Goal: Task Accomplishment & Management: Use online tool/utility

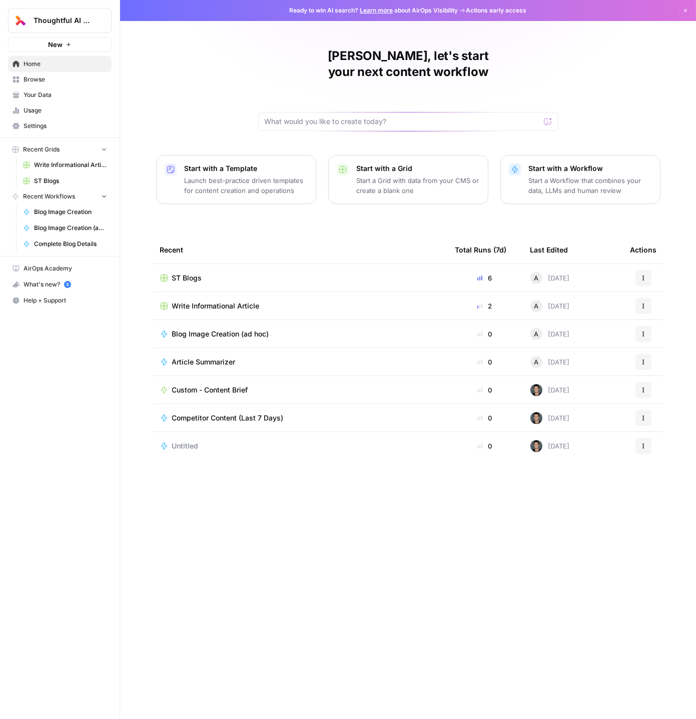
click at [270, 264] on td "ST Blogs" at bounding box center [299, 278] width 295 height 28
click at [240, 264] on td "ST Blogs" at bounding box center [299, 278] width 295 height 28
click at [225, 273] on div "ST Blogs" at bounding box center [299, 278] width 279 height 10
click at [41, 108] on span "Usage" at bounding box center [66, 110] width 84 height 9
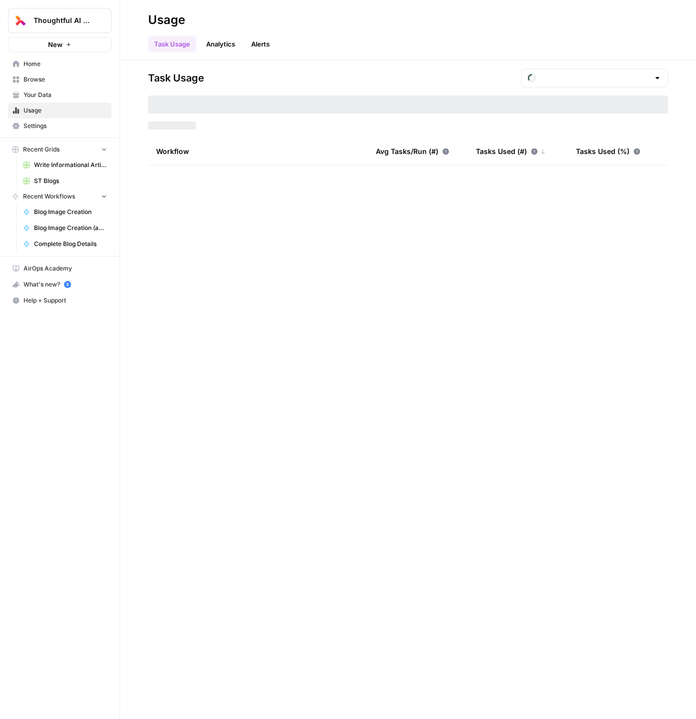
type input "August Tasks"
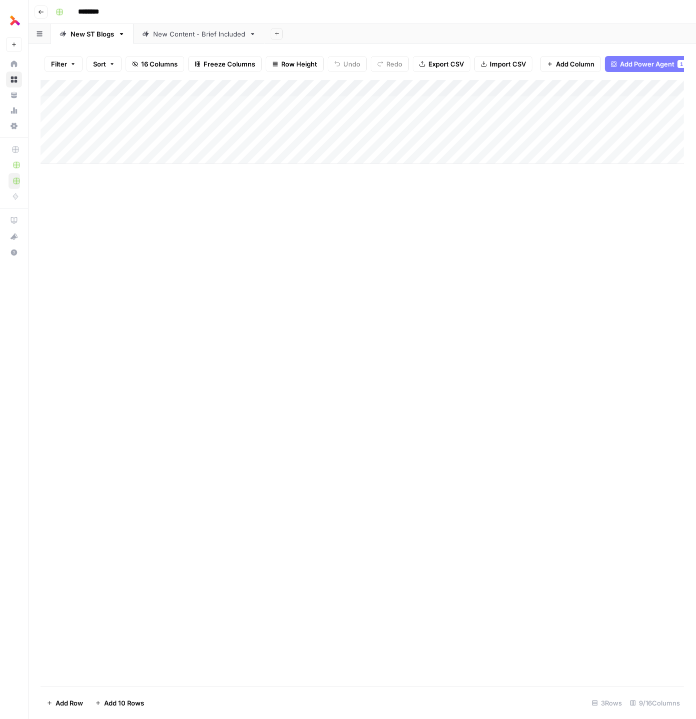
click at [155, 157] on div "Add Column" at bounding box center [362, 122] width 643 height 84
click at [231, 37] on div "New Content - Brief Included" at bounding box center [199, 34] width 92 height 10
click at [136, 90] on div "Add Column" at bounding box center [362, 96] width 643 height 33
click at [38, 28] on button "button" at bounding box center [40, 34] width 23 height 20
click at [41, 18] on button "Go back" at bounding box center [41, 12] width 13 height 13
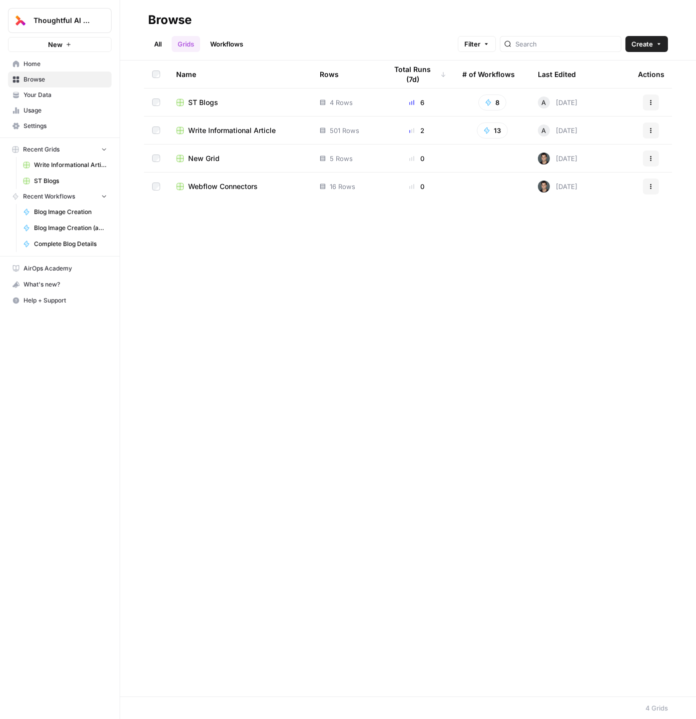
click at [70, 166] on span "Write Informational Article" at bounding box center [70, 165] width 73 height 9
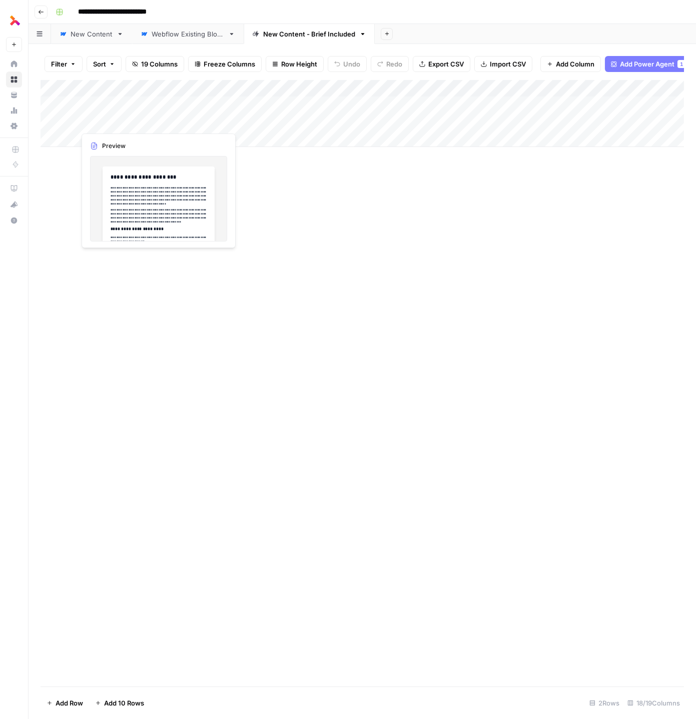
click at [124, 116] on div "Add Column" at bounding box center [362, 113] width 643 height 67
click at [124, 117] on div "Add Column" at bounding box center [362, 113] width 643 height 67
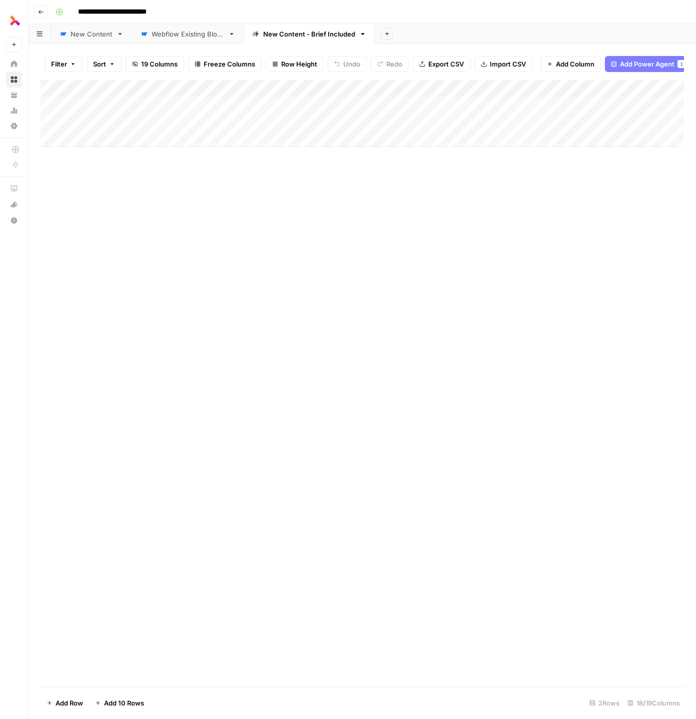
click at [124, 117] on div at bounding box center [151, 122] width 152 height 19
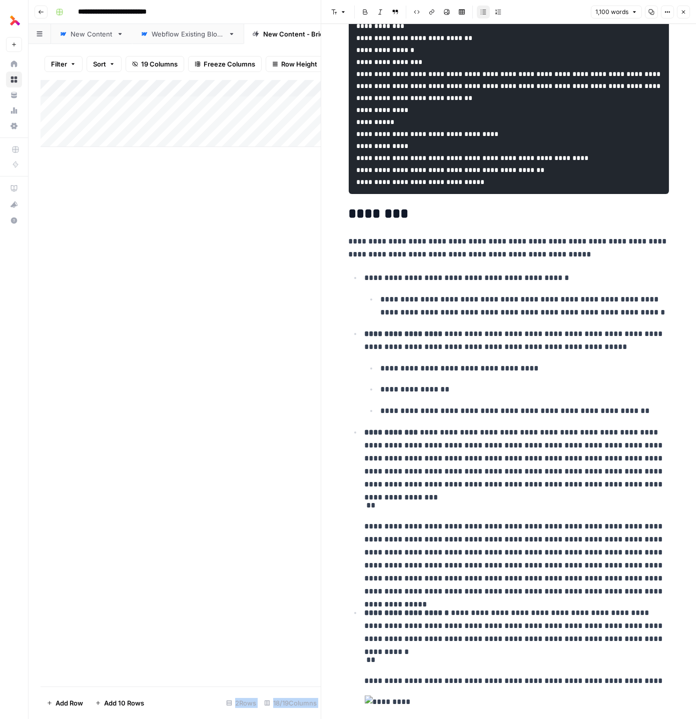
scroll to position [2154, 0]
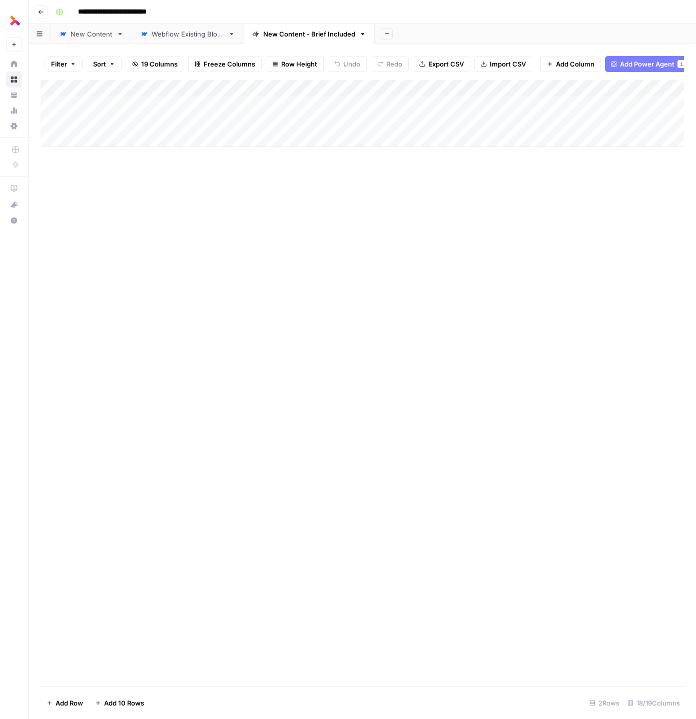
click at [296, 89] on div "Add Column" at bounding box center [362, 113] width 643 height 67
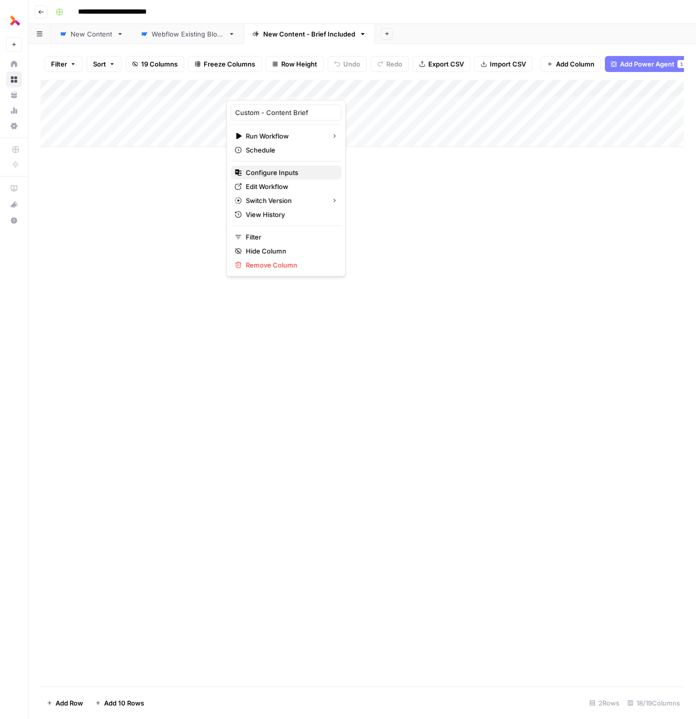
click at [280, 173] on span "Configure Inputs" at bounding box center [290, 173] width 88 height 10
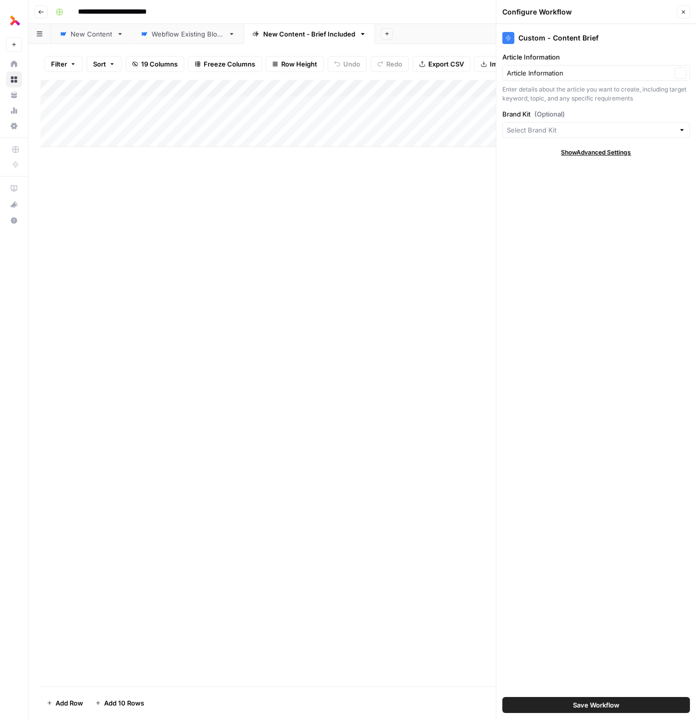
type input "Thoughtful"
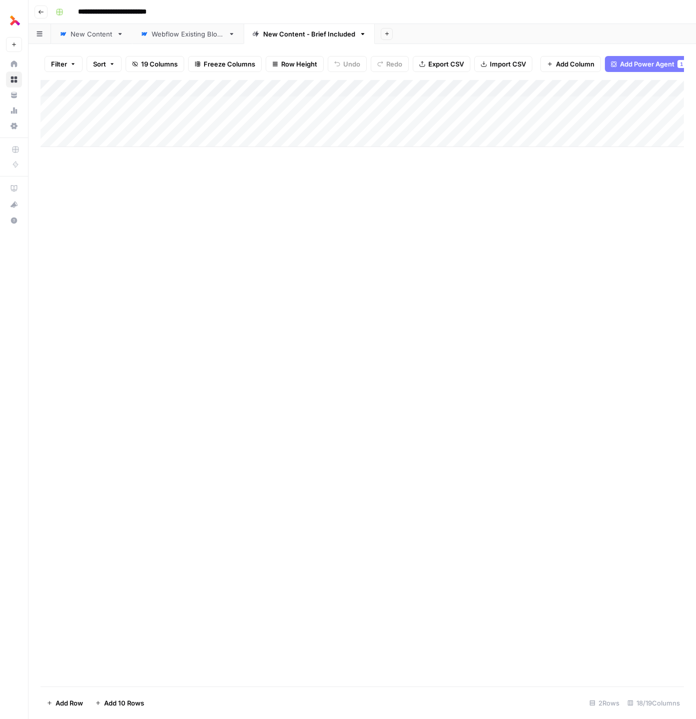
click at [258, 122] on div "Add Column" at bounding box center [362, 113] width 643 height 67
click at [542, 122] on div "Add Column" at bounding box center [362, 113] width 643 height 67
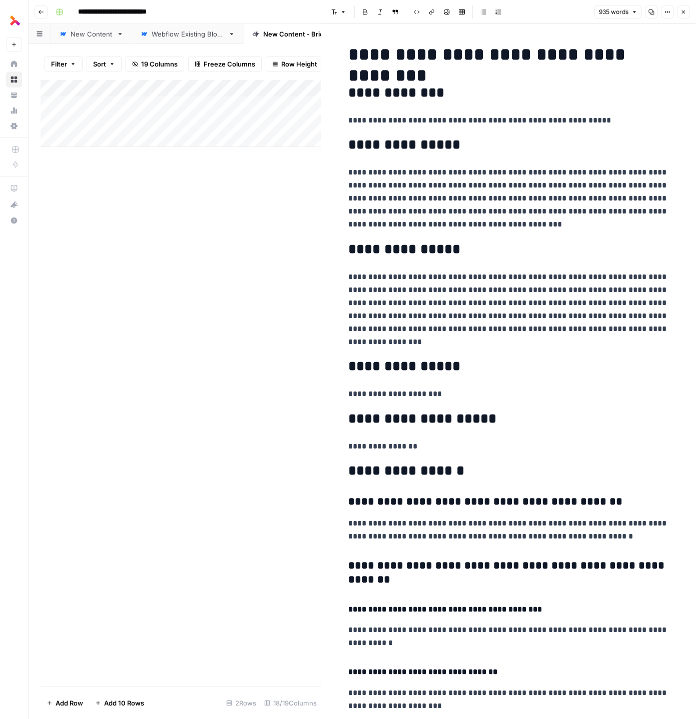
click at [686, 15] on icon "button" at bounding box center [683, 12] width 6 height 6
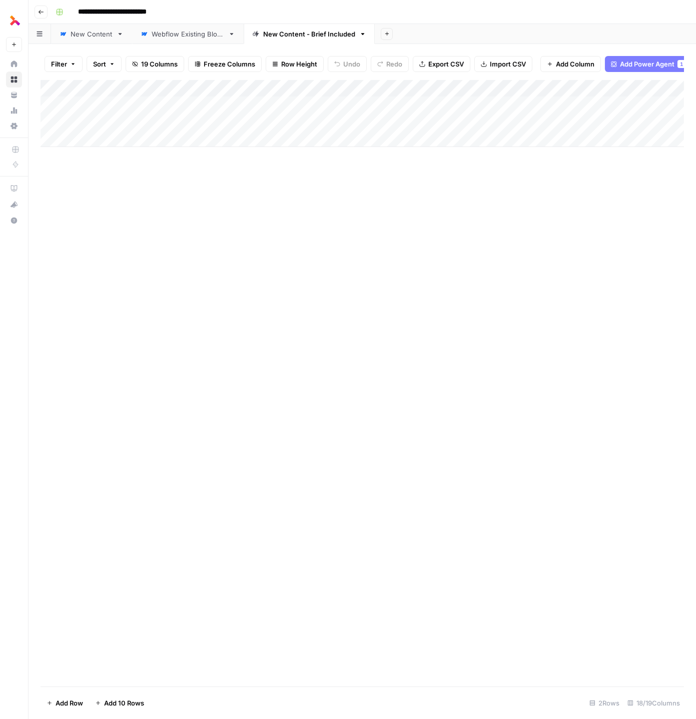
click at [77, 41] on link "New Content" at bounding box center [91, 34] width 81 height 20
click at [205, 39] on link "Webflow Existing Blogs" at bounding box center [188, 34] width 112 height 20
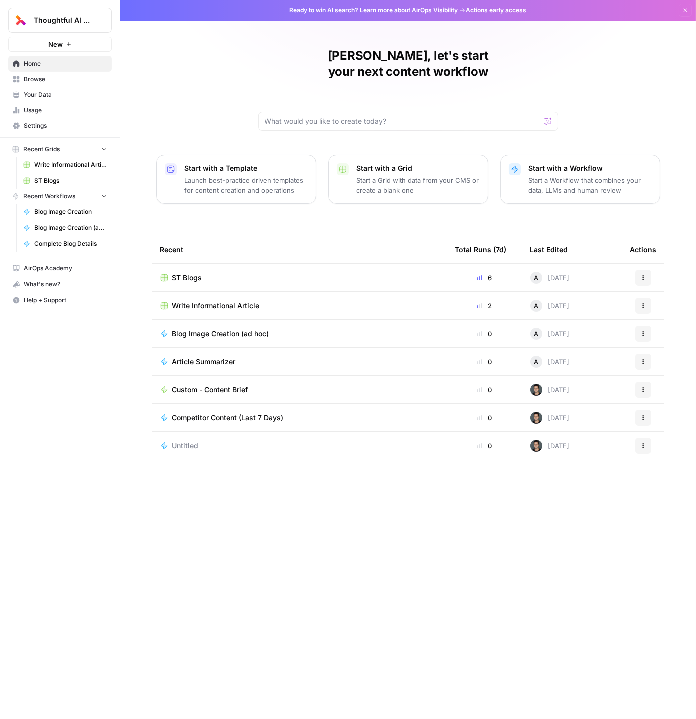
click at [52, 169] on span "Write Informational Article" at bounding box center [70, 165] width 73 height 9
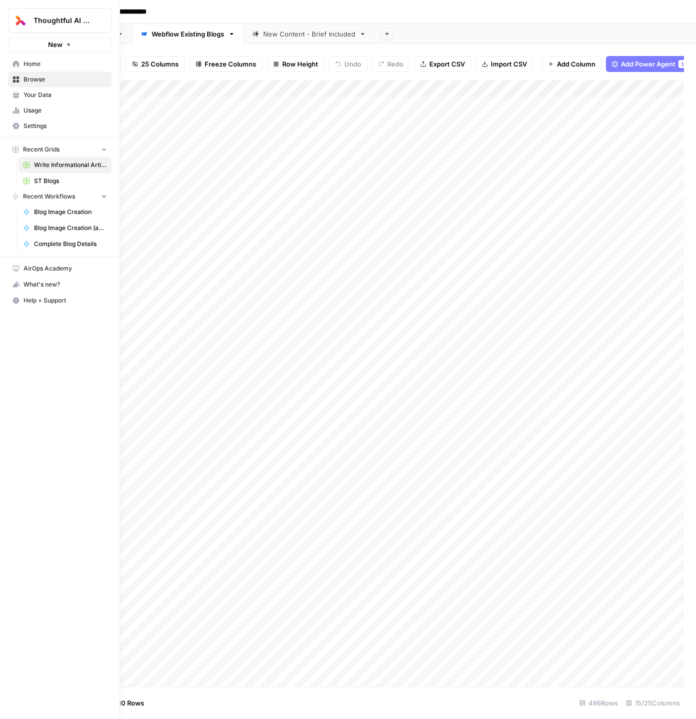
click at [35, 81] on span "Browse" at bounding box center [66, 79] width 84 height 9
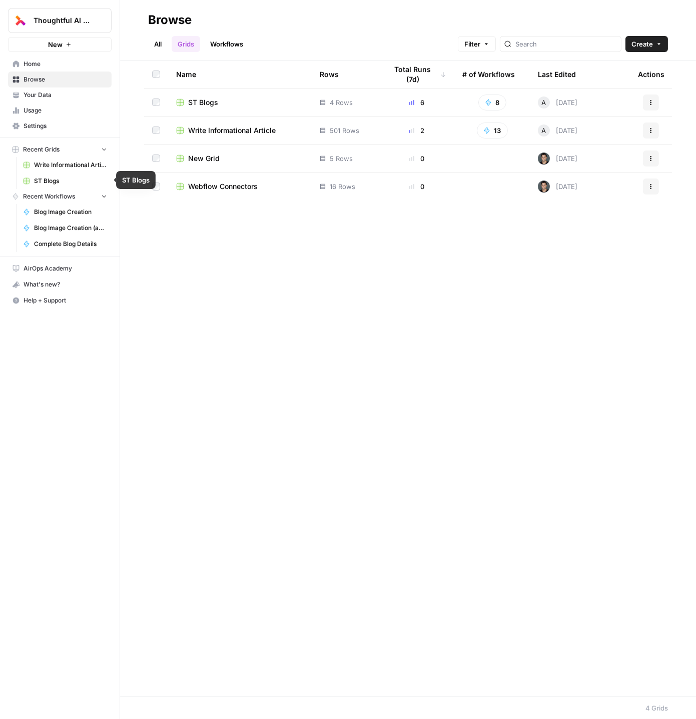
click at [58, 180] on span "ST Blogs" at bounding box center [70, 181] width 73 height 9
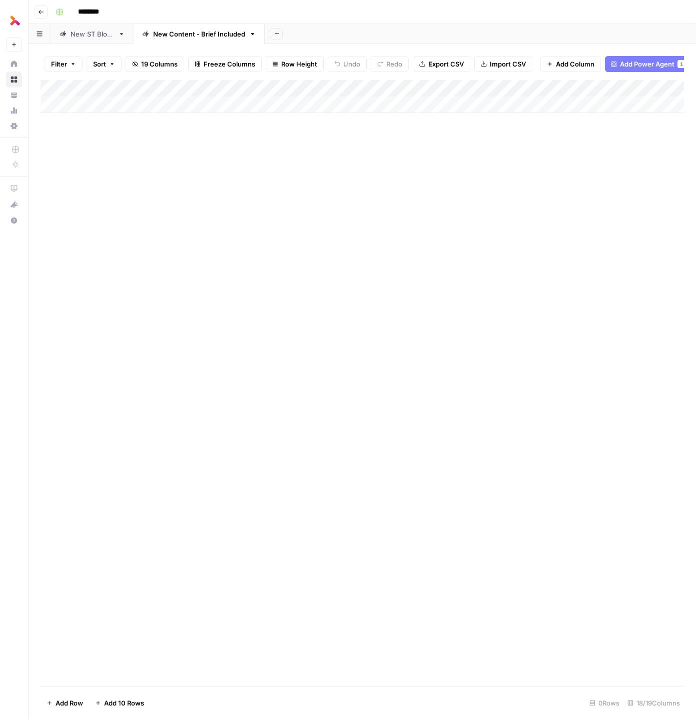
click at [182, 32] on div "New Content - Brief Included" at bounding box center [199, 34] width 92 height 10
click at [117, 110] on div "Add Column" at bounding box center [362, 96] width 643 height 33
click at [95, 41] on link "New ST Blogs" at bounding box center [92, 34] width 83 height 20
click at [128, 156] on div "Add Column" at bounding box center [362, 130] width 643 height 101
click at [177, 35] on div "New Content - Brief Included" at bounding box center [199, 34] width 92 height 10
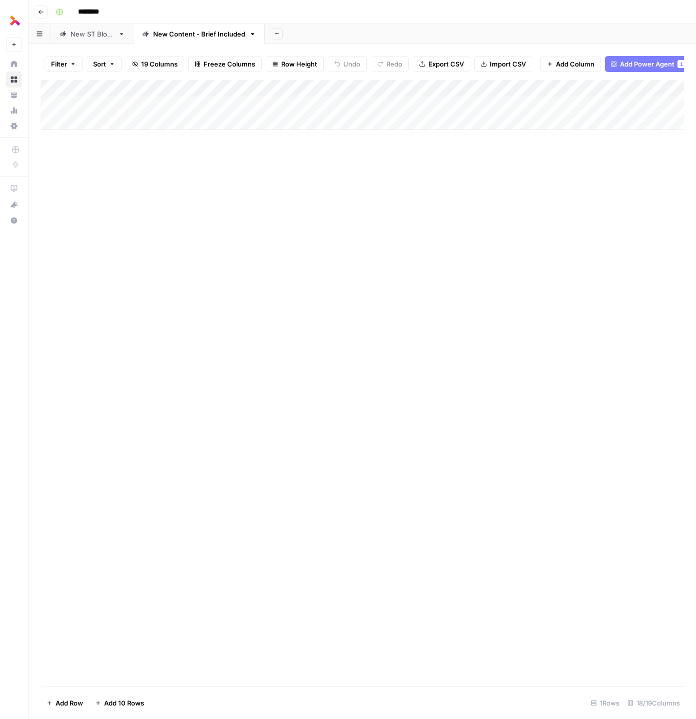
click at [149, 110] on div "Add Column" at bounding box center [362, 105] width 643 height 50
